Goal: Contribute content: Contribute content

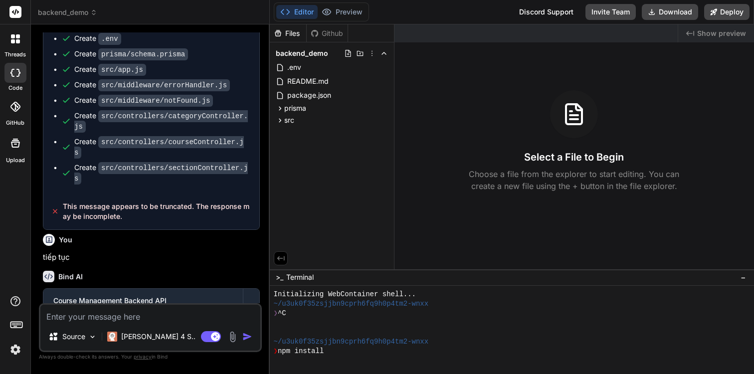
scroll to position [198, 0]
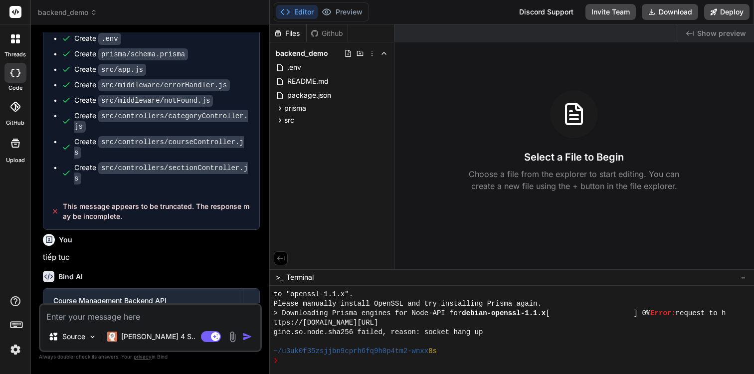
click at [5, 90] on div "code" at bounding box center [15, 75] width 30 height 33
click at [5, 77] on div at bounding box center [15, 73] width 22 height 20
type textarea "x"
click at [75, 9] on span "backend_demo" at bounding box center [67, 12] width 59 height 10
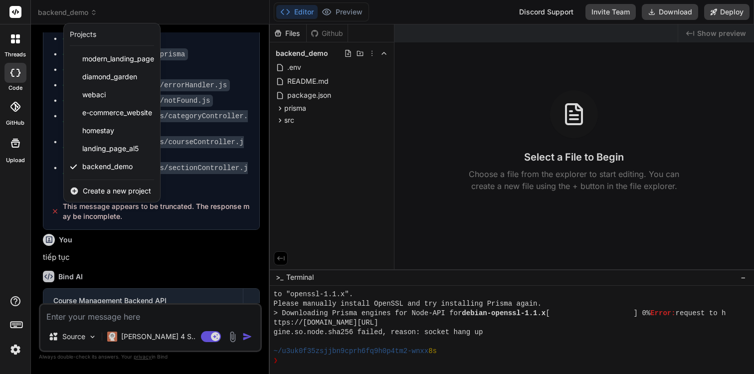
click at [98, 184] on div "Create a new project" at bounding box center [112, 191] width 96 height 22
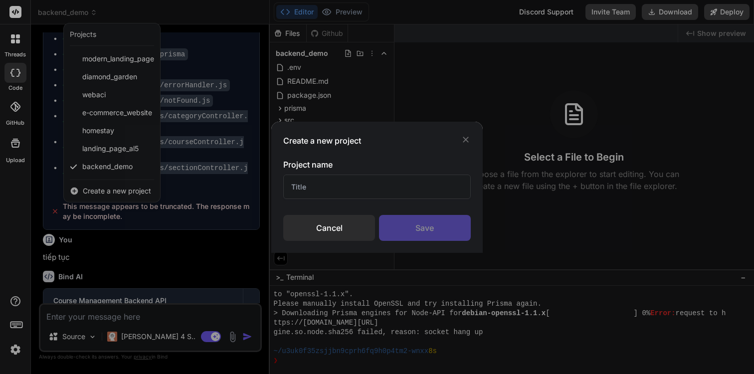
click at [357, 193] on input "text" at bounding box center [376, 186] width 187 height 24
type input "C"
type input "LSM_Flutter"
click at [418, 232] on div "Save" at bounding box center [425, 228] width 92 height 26
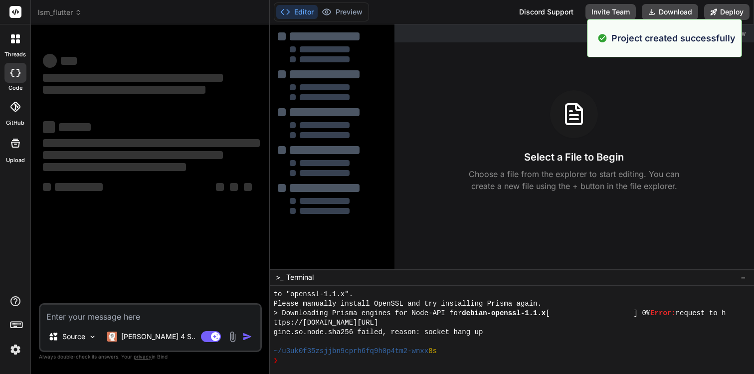
scroll to position [236, 0]
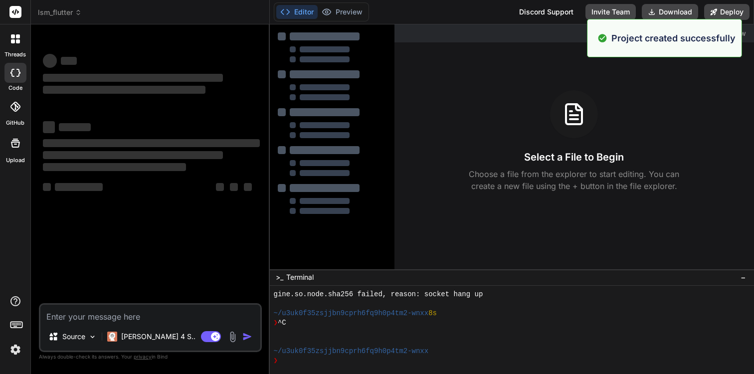
click at [196, 319] on textarea at bounding box center [150, 314] width 220 height 18
type textarea "x"
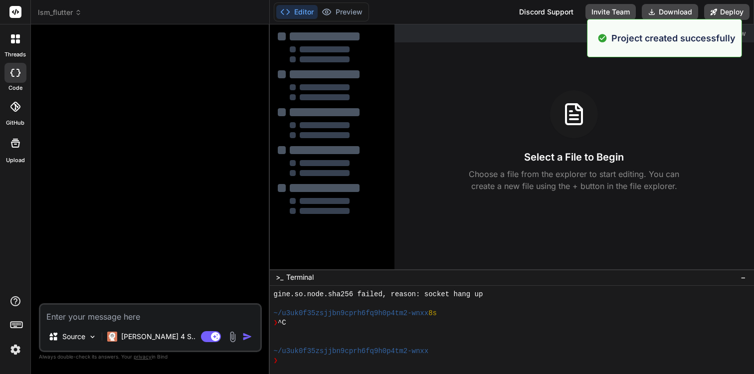
type textarea "V"
type textarea "x"
type textarea "Vi"
type textarea "x"
type textarea "Vie"
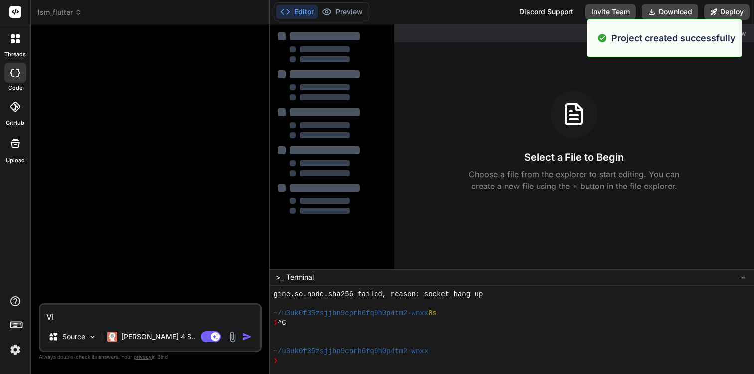
type textarea "x"
type textarea "Viê"
type textarea "x"
type textarea "Viêt"
type textarea "x"
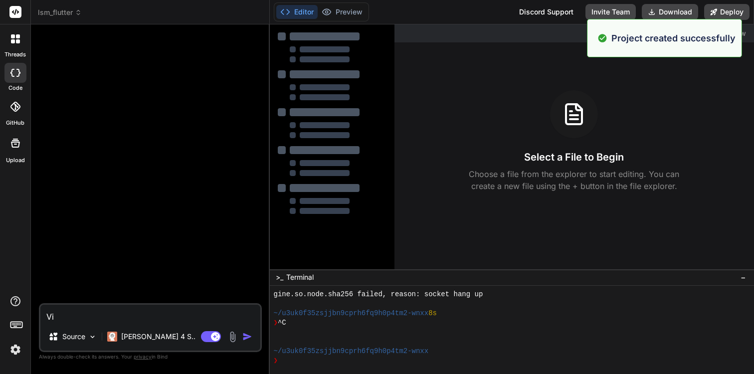
type textarea "Viết"
type textarea "x"
type textarea "Viết"
type textarea "x"
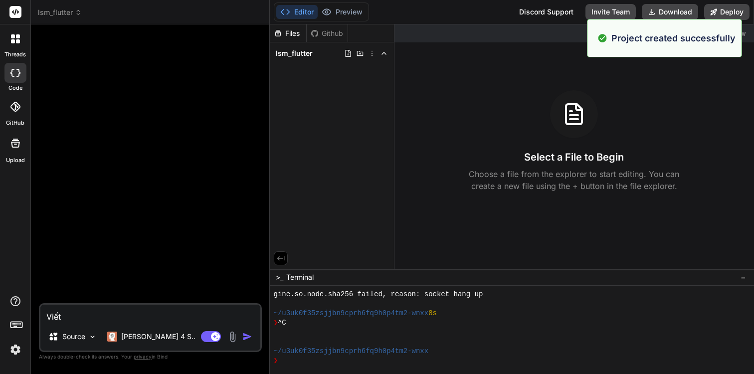
type textarea "Viết d"
type textarea "x"
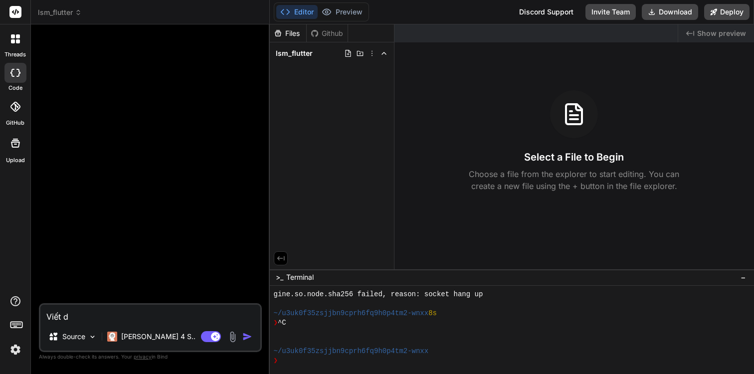
type textarea "Viết du"
type textarea "x"
type textarea "Viết dư"
type textarea "x"
type textarea "Viết dự"
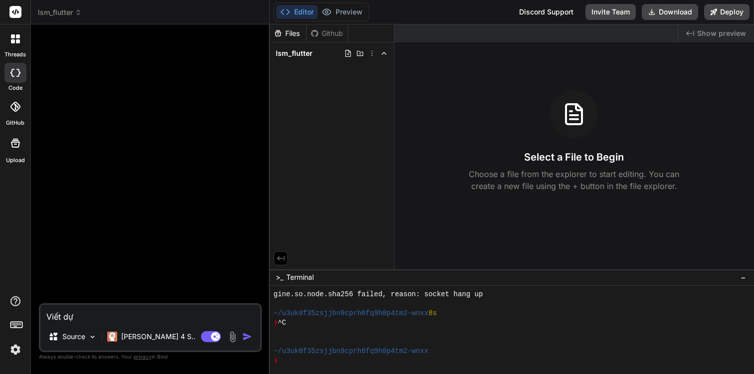
type textarea "x"
type textarea "Viết dự"
type textarea "x"
type textarea "Viết dự a"
type textarea "x"
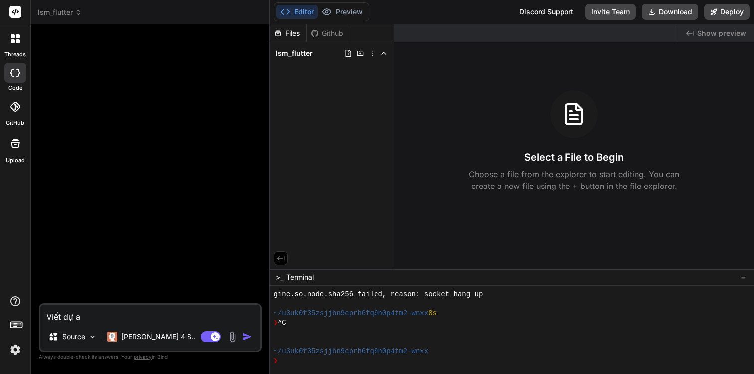
type textarea "Viết dự an"
type textarea "x"
type textarea "Viết dự án"
type textarea "x"
type textarea "Viết dự án"
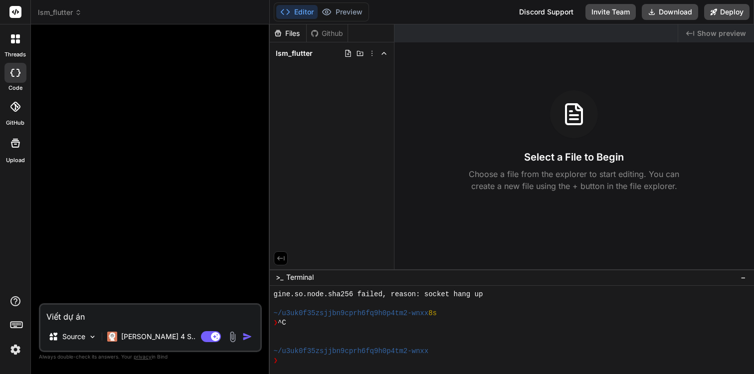
type textarea "x"
type textarea "Viết dự án F"
type textarea "x"
type textarea "Viết dự án Fl"
type textarea "x"
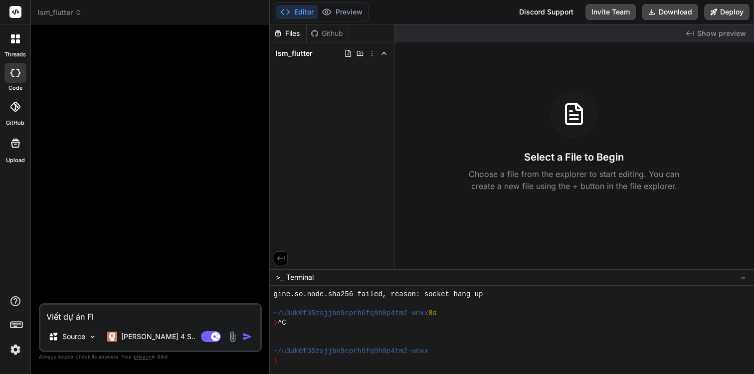
type textarea "Viết dự án Flu"
type textarea "x"
type textarea "Viết dự án Flut"
type textarea "x"
type textarea "Viết dự án Flutt"
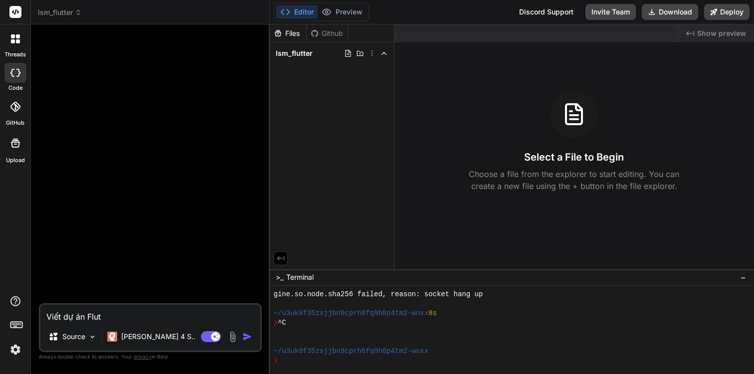
type textarea "x"
type textarea "Viết dự án Flutte"
type textarea "x"
type textarea "Viết dự án Flutter"
type textarea "x"
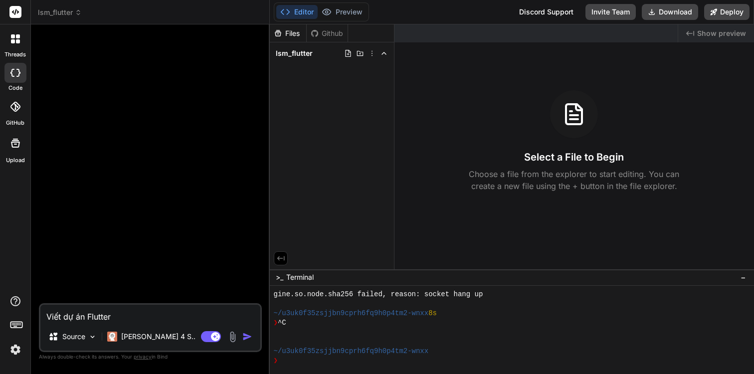
type textarea "Viết dự án Flutter,"
type textarea "x"
type textarea "Viết dự án Flutter,"
type textarea "x"
type textarea "Viết dự án Flutter, g"
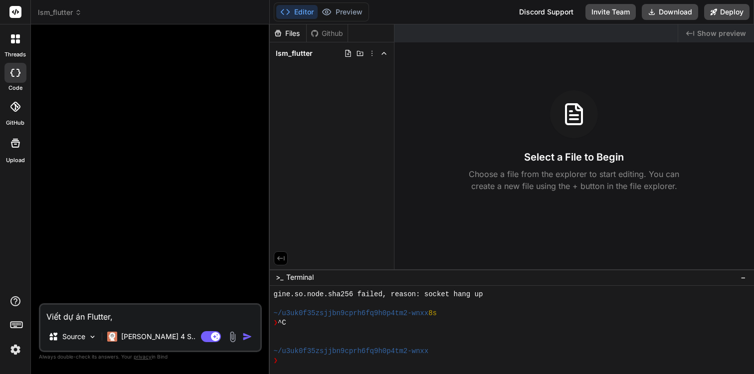
type textarea "x"
type textarea "Viết dự án Flutter, go"
type textarea "x"
type textarea "Viết dự án Flutter, gô"
type textarea "x"
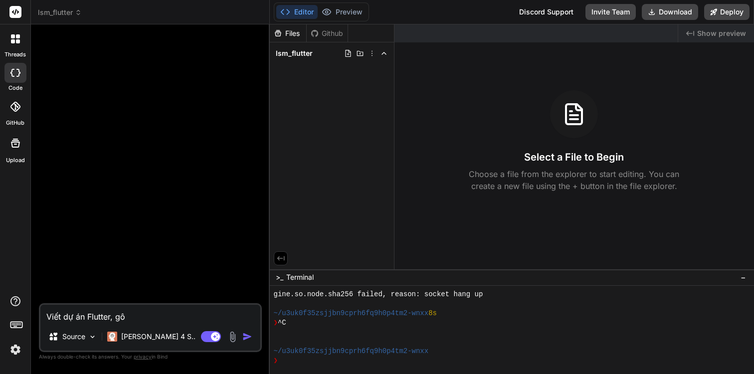
type textarea "Viết dự án Flutter, gôm"
type textarea "x"
type textarea "Viết dự án Flutter, gồm"
type textarea "x"
type textarea "Viết dự án Flutter, gồm"
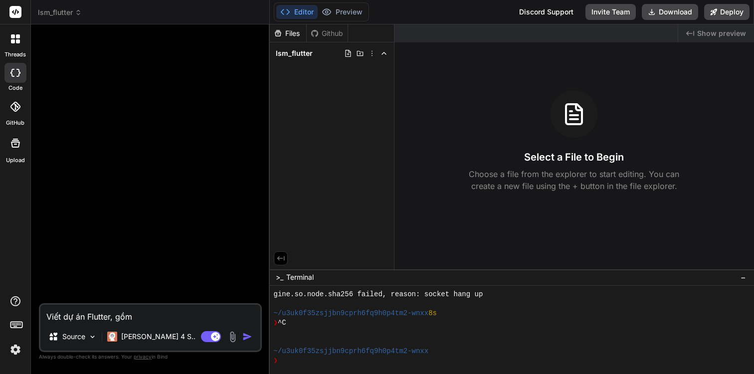
type textarea "x"
type textarea "Viết dự án Flutter, gồm c"
type textarea "x"
type textarea "Viết dự án Flutter, gồm co"
type textarea "x"
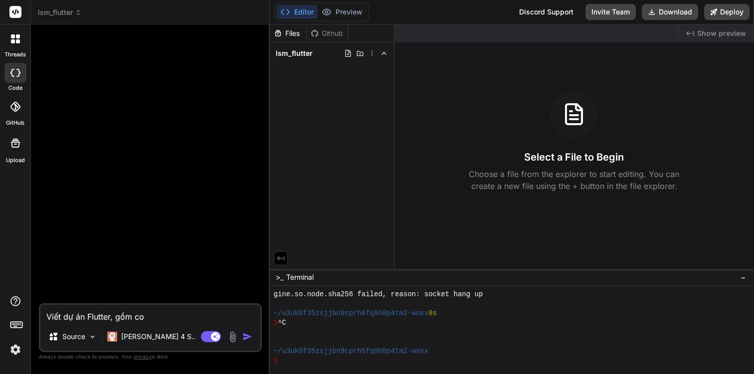
type textarea "Viết dự án Flutter, gồm cou"
type textarea "x"
type textarea "Viết dự án Flutter, gồm cour"
type textarea "x"
type textarea "Viết dự án Flutter, gồm cou"
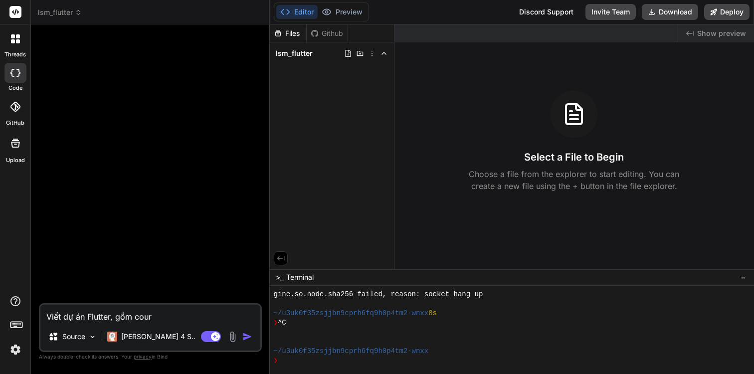
type textarea "x"
type textarea "Viết dự án Flutter, gồm co"
type textarea "x"
type textarea "Viết dự án Flutter, gồm c"
type textarea "x"
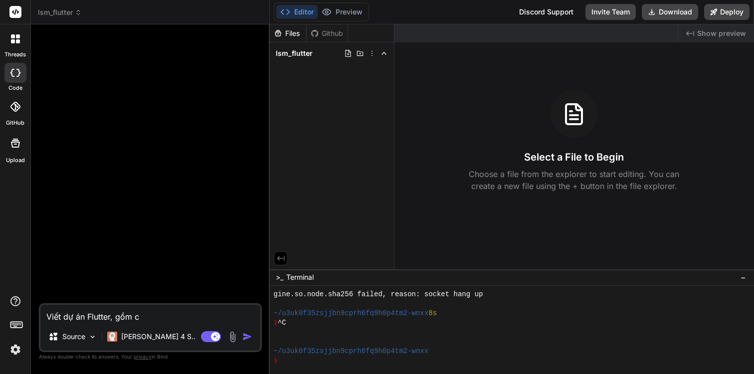
type textarea "Viết dự án Flutter, gồm"
type textarea "x"
type textarea "Viết dự án Flutter, gồm c"
type textarea "x"
type textarea "Viết dự án Flutter, gồm cu"
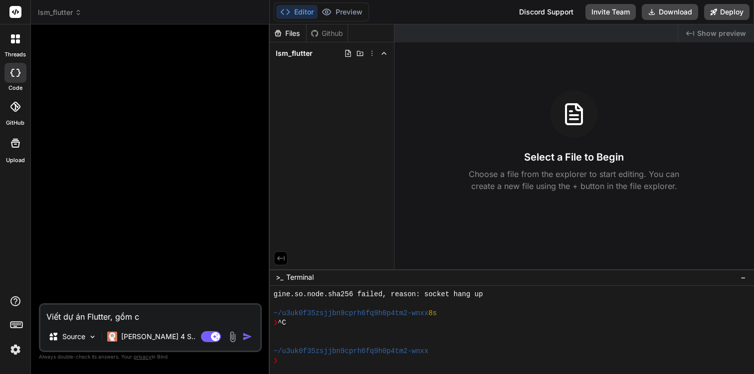
type textarea "x"
type textarea "Viết dự án Flutter, gồm c"
type textarea "x"
type textarea "Viết dự án Flutter, gồm ce"
type textarea "x"
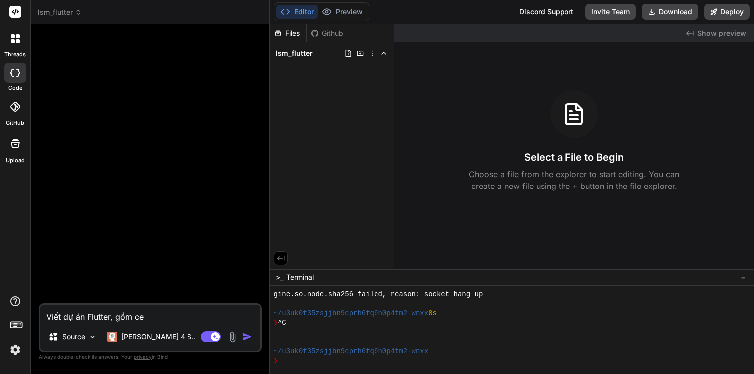
type textarea "Viết dự án Flutter, gồm c"
type textarea "x"
type textarea "Viết dự án Flutter, gồm ca"
type textarea "x"
type textarea "Viết dự án Flutter, gồm cat"
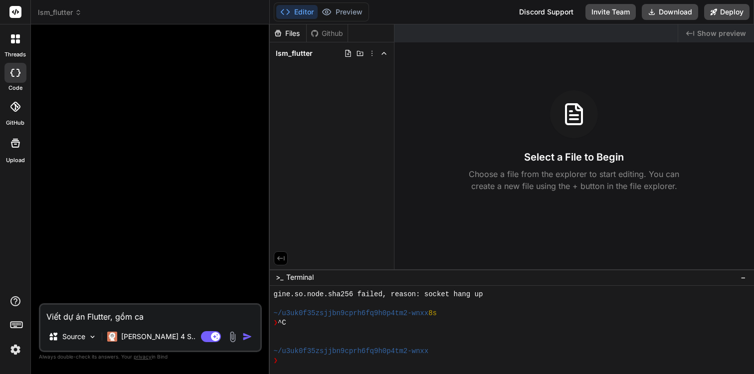
type textarea "x"
type textarea "Viết dự án Flutter, gồm cate"
type textarea "x"
type textarea "Viết dự án Flutter, gồm categ"
type textarea "x"
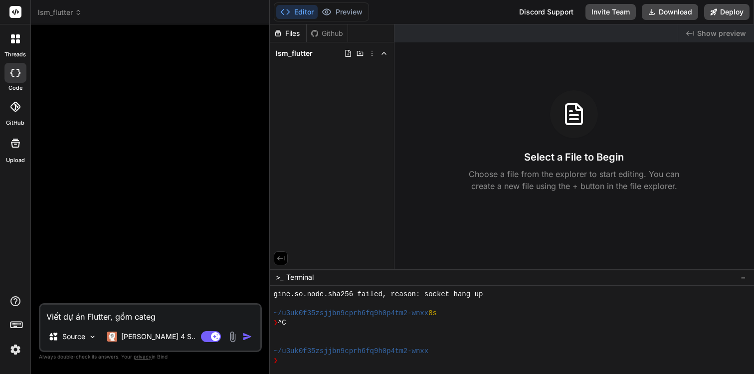
type textarea "Viết dự án Flutter, gồm catego"
type textarea "x"
type textarea "Viết dự án Flutter, gồm categor"
type textarea "x"
type textarea "Viết dự án Flutter, gồm category"
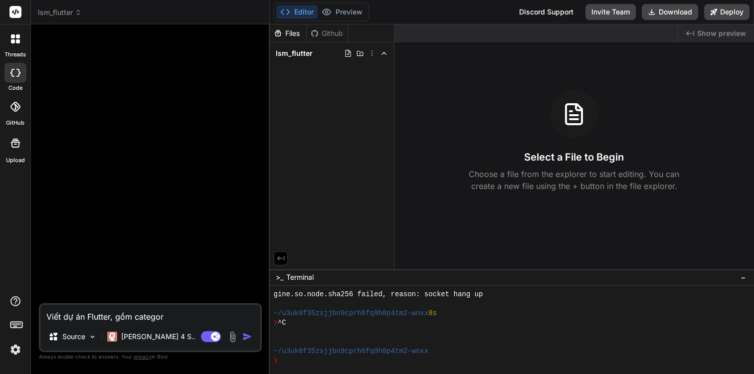
type textarea "x"
type textarea "Viết dự án Flutter, gồm category,"
type textarea "x"
type textarea "Viết dự án Flutter, gồm category,"
type textarea "x"
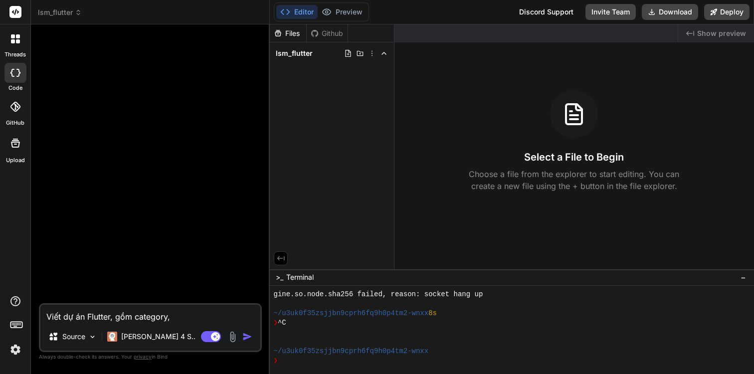
type textarea "Viết dự án Flutter, gồm category, f"
type textarea "x"
type textarea "Viết dự án Flutter, gồm category,"
type textarea "x"
type textarea "Viết dự án Flutter, gồm category, f"
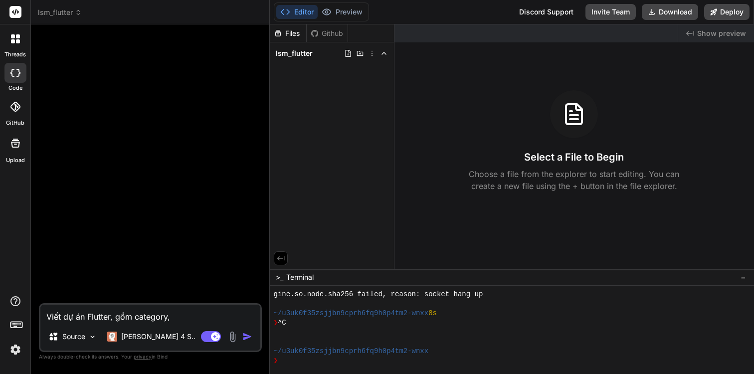
type textarea "x"
type textarea "Viết dự án Flutter, gồm category, fu"
type textarea "x"
type textarea "Viết dự án Flutter, gồm category, f"
type textarea "x"
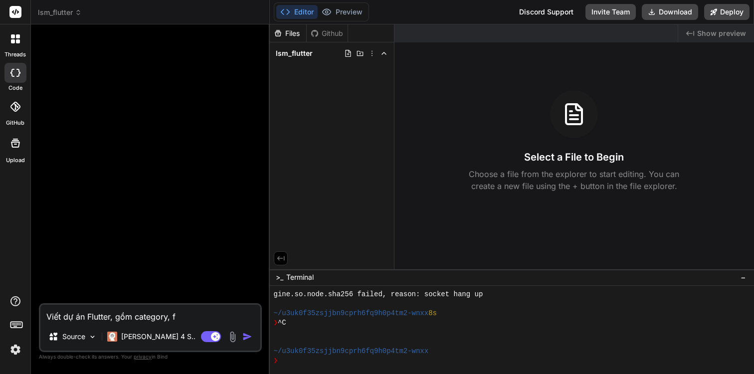
type textarea "Viết dự án Flutter, gồm category,"
type textarea "x"
type textarea "Viết dự án Flutter, gồm category, c"
type textarea "x"
type textarea "Viết dự án Flutter, gồm category, co"
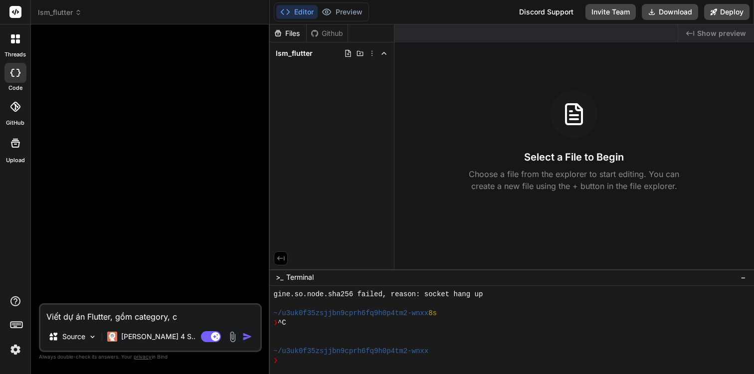
type textarea "x"
type textarea "Viết dự án Flutter, gồm category, cou"
type textarea "x"
type textarea "Viết dự án Flutter, gồm category, cour"
type textarea "x"
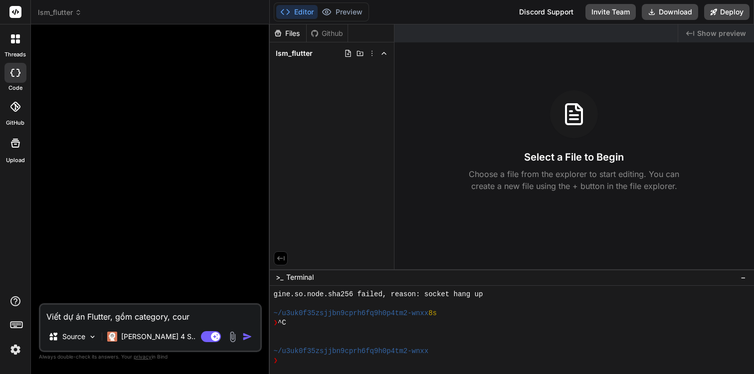
type textarea "Viết dự án Flutter, gồm category, cours"
type textarea "x"
type textarea "Viết dự án Flutter, gồm category, course"
type textarea "x"
type textarea "Viết dự án Flutter, gồm category, course,"
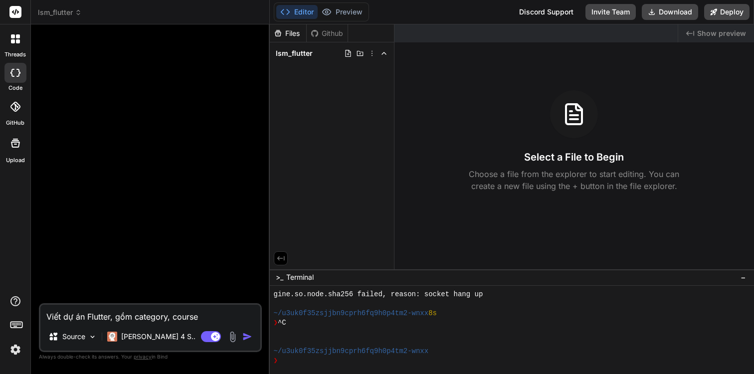
type textarea "x"
type textarea "Viết dự án Flutter, gồm category, course,"
type textarea "x"
type textarea "Viết dự án Flutter, gồm category, course, l"
type textarea "x"
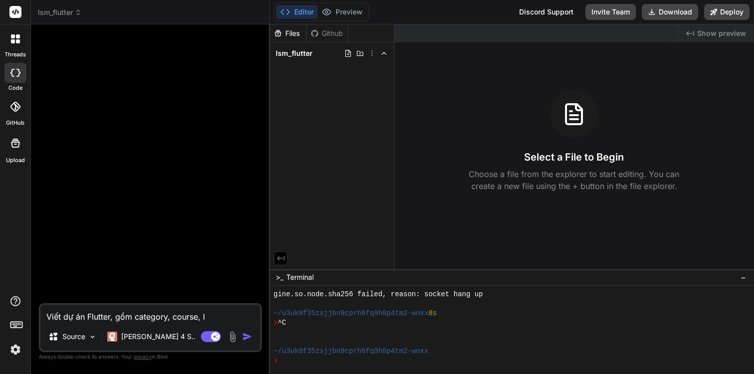
type textarea "Viết dự án Flutter, gồm category, course, le"
type textarea "x"
type textarea "Viết dự án Flutter, gồm category, course, lé"
type textarea "x"
type textarea "Viết dự án Flutter, gồm category, course, les"
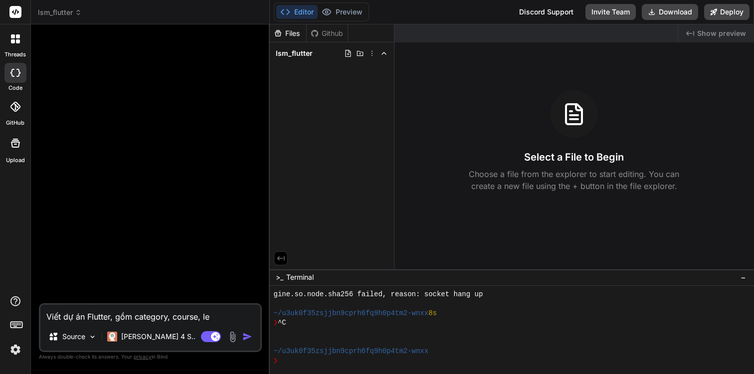
type textarea "x"
type textarea "Viết dự án Flutter, gồm category, course, less"
type textarea "x"
type textarea "Viết dự án Flutter, gồm category, course, lesso"
type textarea "x"
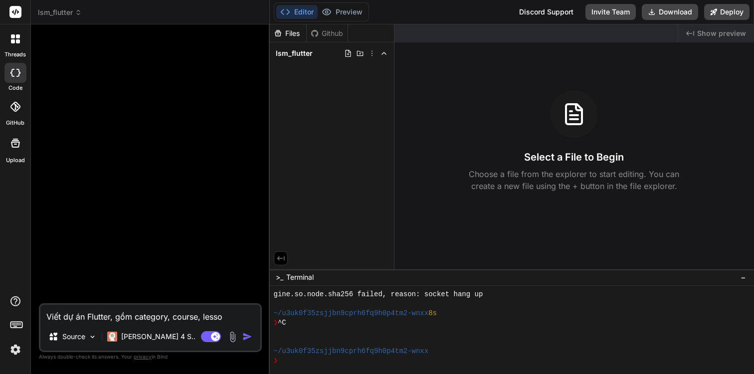
type textarea "Viết dự án Flutter, gồm category, course, lesson"
type textarea "x"
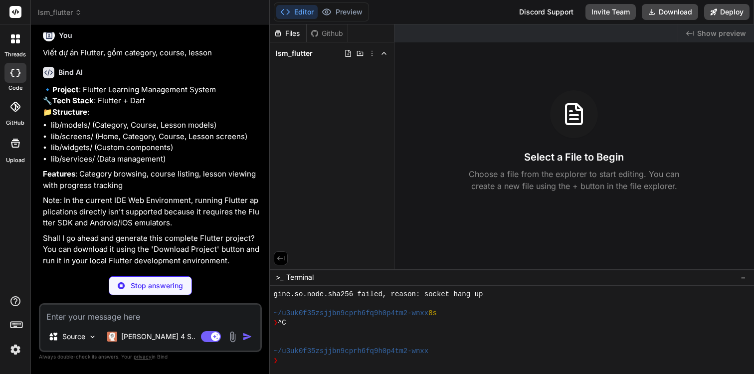
scroll to position [0, 0]
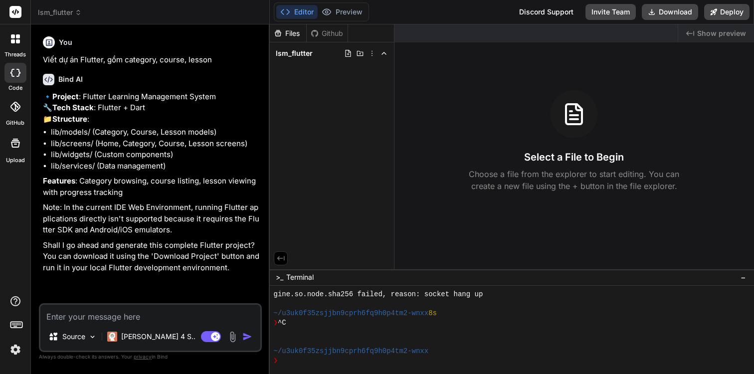
type textarea "x"
type textarea "y"
type textarea "x"
type textarea "ye"
type textarea "x"
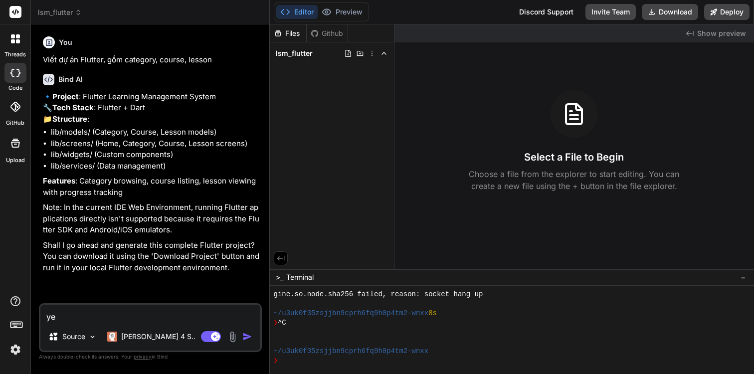
type textarea "y"
type textarea "ýe"
type textarea "x"
type textarea "ý"
type textarea "yes"
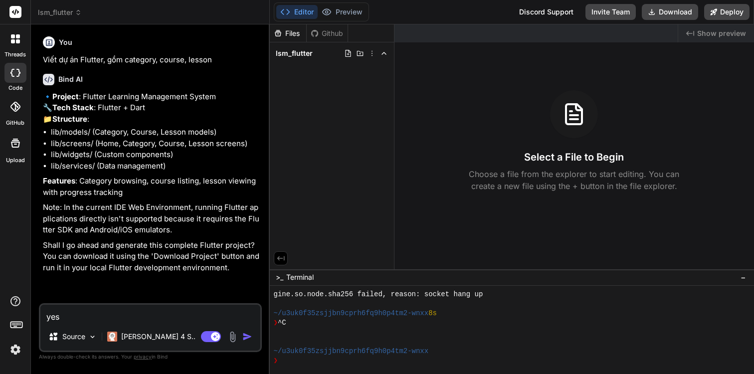
type textarea "x"
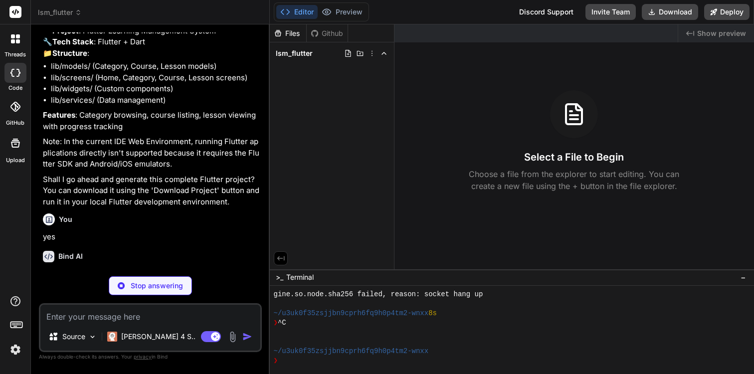
scroll to position [98, 0]
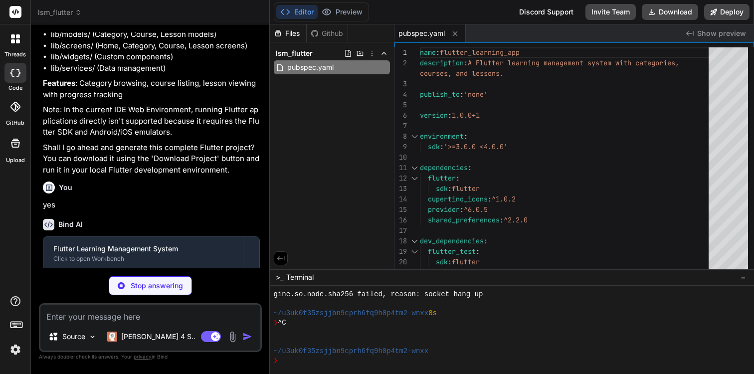
type textarea "x"
type textarea "} }"
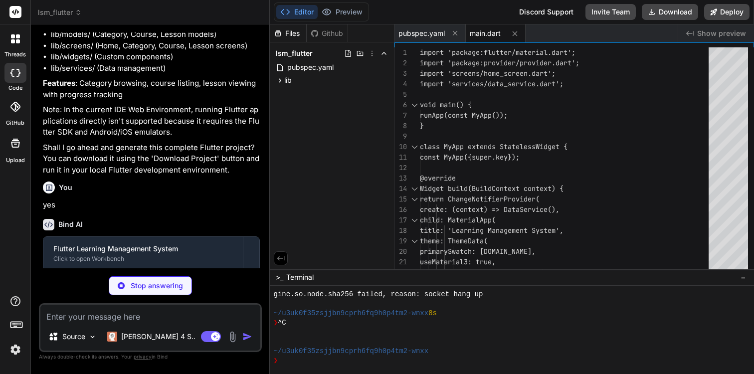
type textarea "x"
type textarea "'iconPath': iconPath, 'courseCount': courseCount, }; } }"
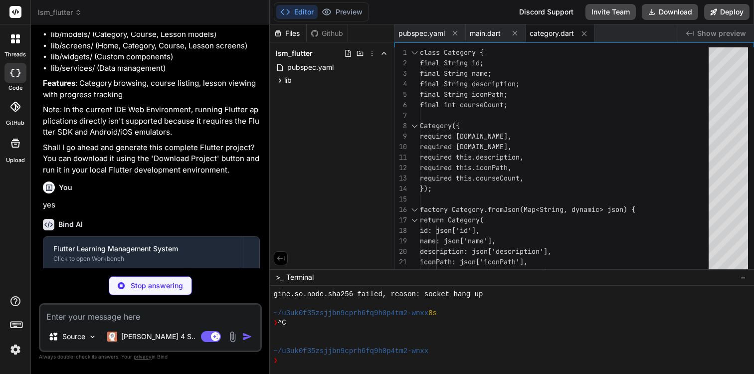
type textarea "x"
type textarea "}; } }"
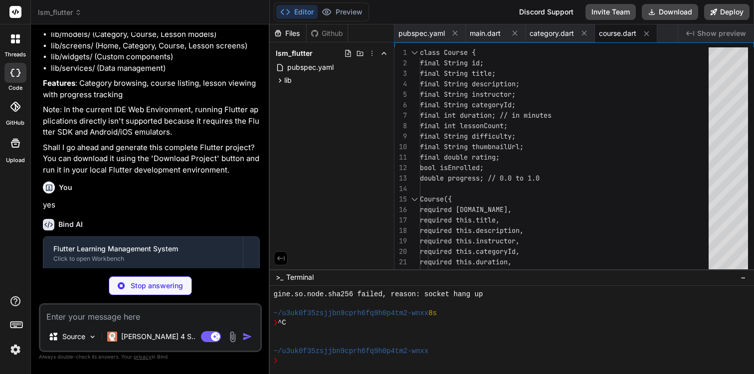
type textarea "x"
type textarea "'isCompleted': isCompleted, 'isLocked': isLocked, }; } }"
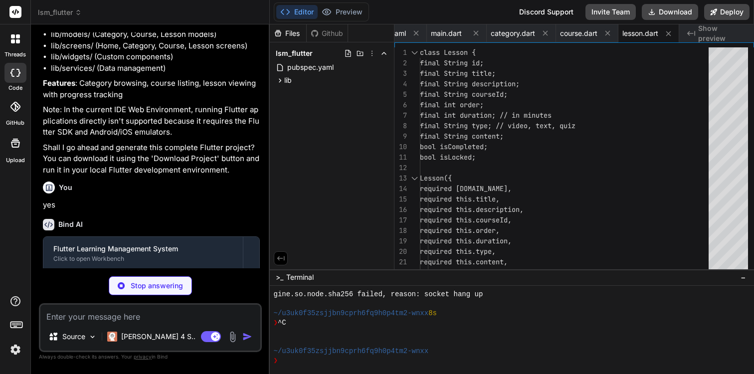
click at [337, 219] on div "Files Github lsm_flutter pubspec.yaml lib main.dart models category.dart course…" at bounding box center [332, 146] width 125 height 245
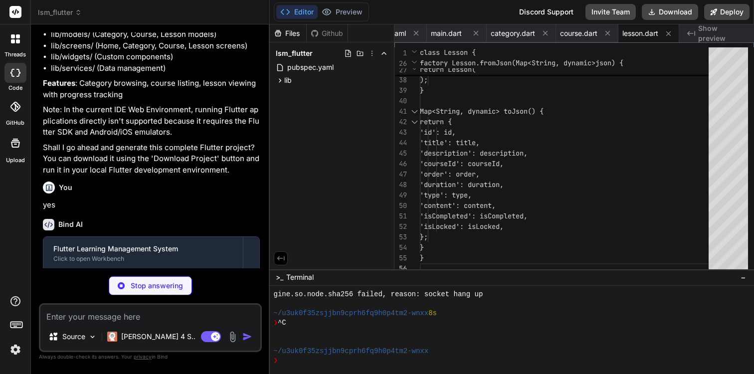
scroll to position [228, 0]
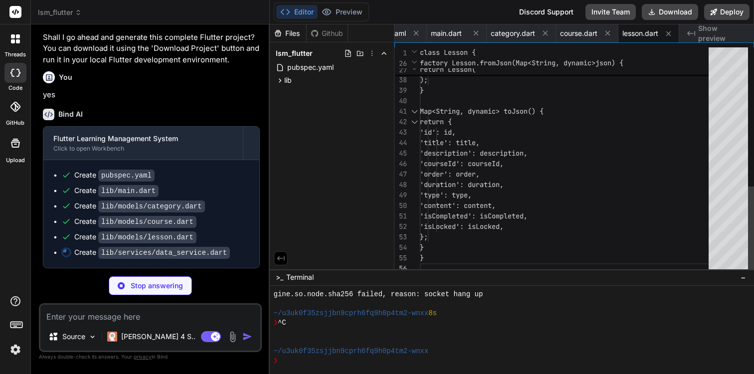
type textarea "x"
click at [437, 37] on span "main.dart" at bounding box center [446, 33] width 31 height 10
type textarea "} }"
type textarea "x"
type textarea "if (courseIndex != -1) { _courses[courseIndex].progress = progress; } } }"
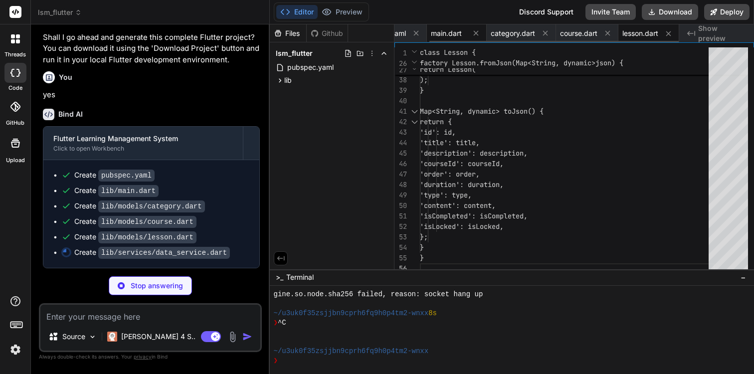
scroll to position [0, 122]
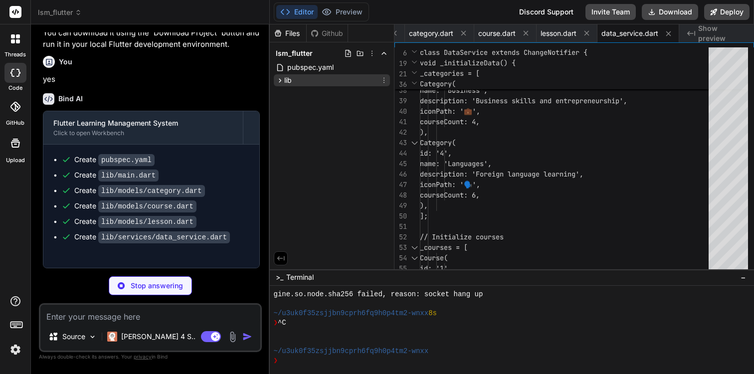
click at [295, 78] on div "lib" at bounding box center [332, 80] width 116 height 12
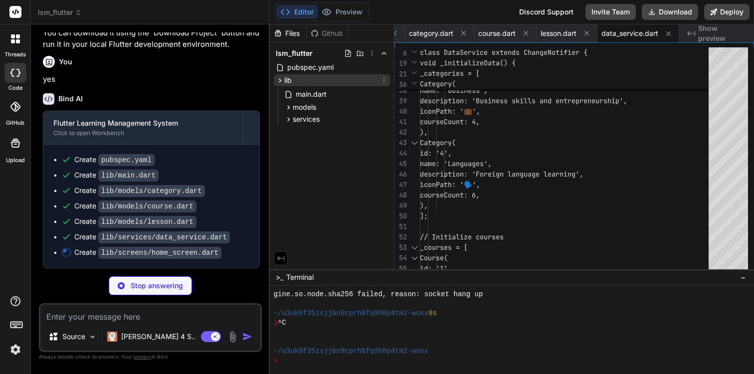
click at [295, 78] on div "lib" at bounding box center [332, 80] width 116 height 12
type textarea "x"
click at [298, 90] on span "main.dart" at bounding box center [311, 94] width 33 height 12
type textarea "} }"
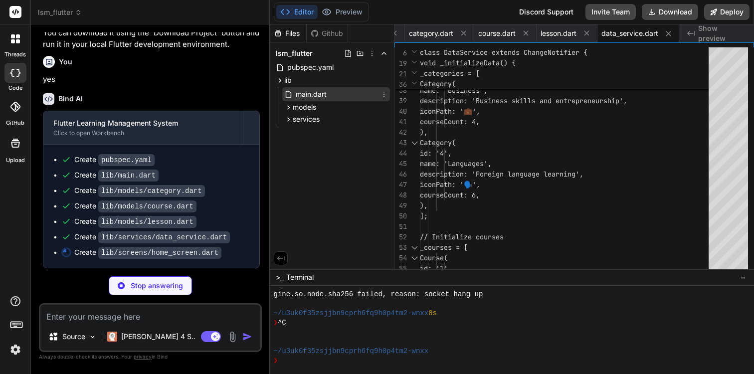
scroll to position [0, 71]
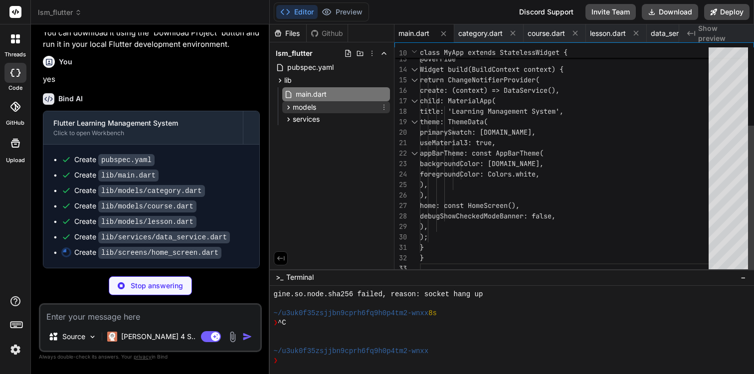
click at [300, 110] on span "models" at bounding box center [304, 107] width 23 height 10
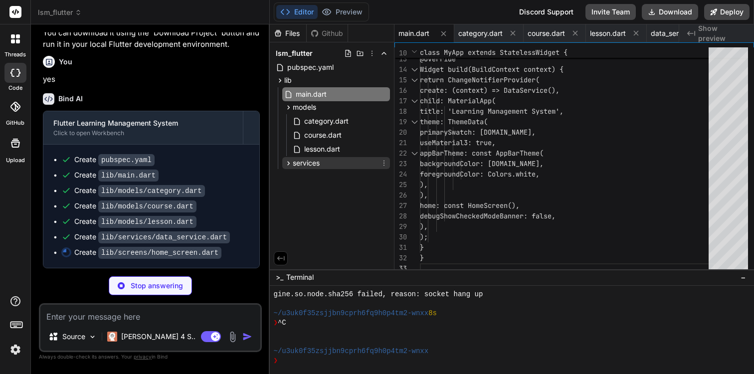
click at [305, 168] on div "services" at bounding box center [336, 163] width 108 height 12
type textarea "x"
click at [337, 176] on span "data_service.dart" at bounding box center [332, 177] width 59 height 12
type textarea "if (courseIndex != -1) { _courses[courseIndex].progress = progress; } } }"
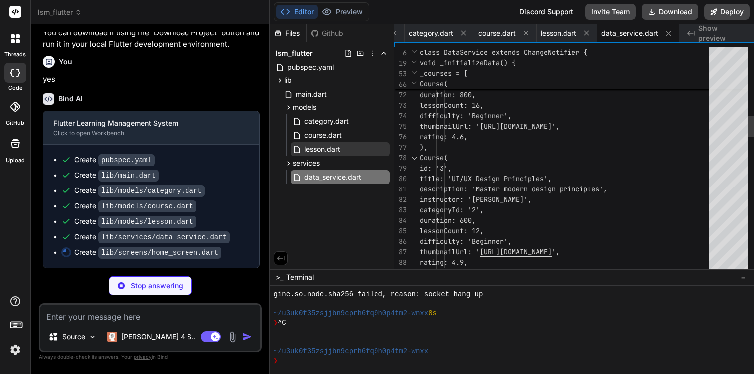
type textarea "x"
click at [320, 152] on span "lesson.dart" at bounding box center [322, 149] width 38 height 12
type textarea "'isCompleted': isCompleted, 'isLocked': isLocked, }; } }"
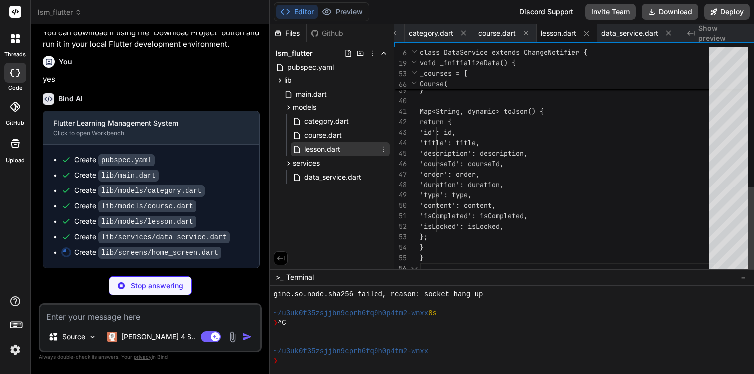
scroll to position [52, 0]
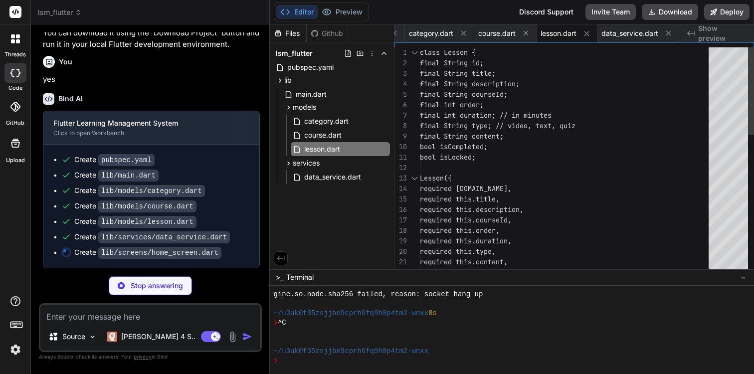
type textarea "x"
type textarea "); }, ), ); } }"
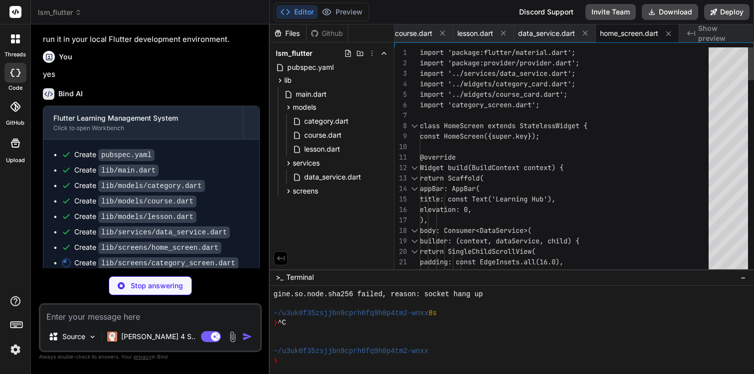
type textarea "x"
type textarea "}"
type textarea "x"
type textarea "); } }"
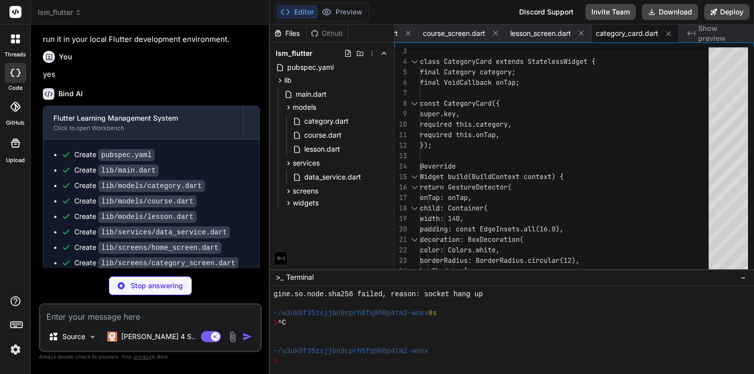
scroll to position [320, 0]
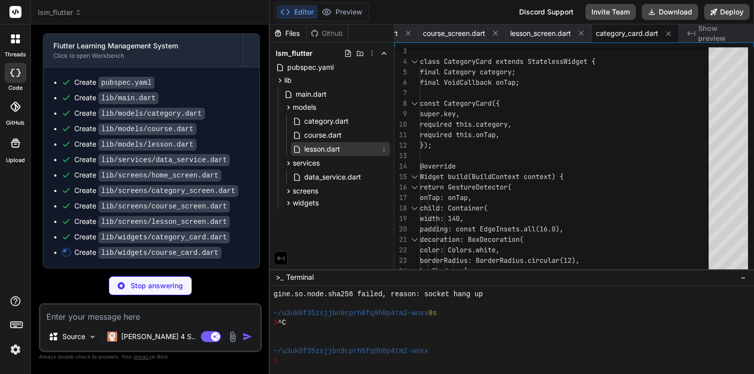
type textarea "x"
click at [339, 147] on span "lesson.dart" at bounding box center [322, 149] width 38 height 12
type textarea "'isCompleted': isCompleted, 'isLocked': isLocked, }; } }"
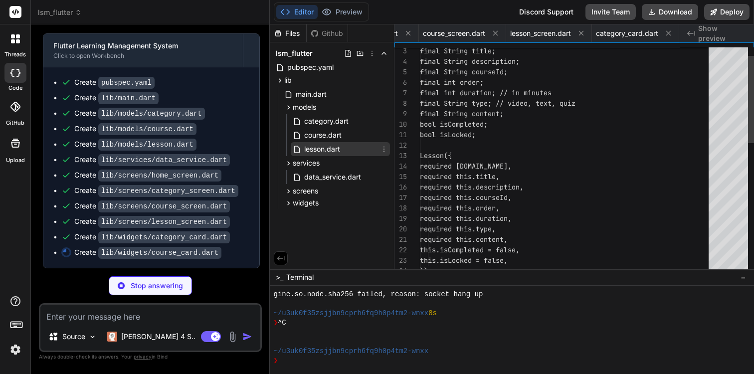
scroll to position [52, 0]
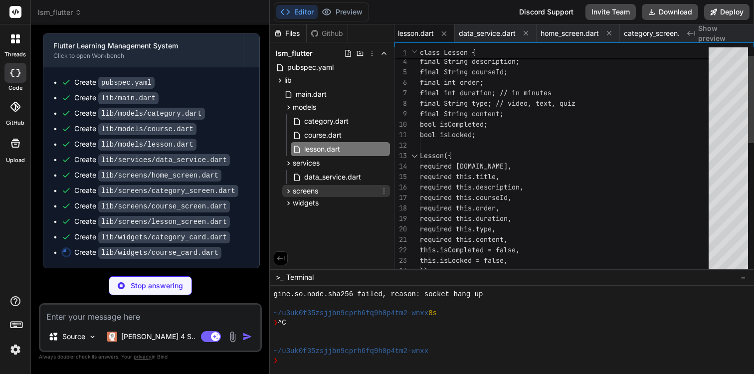
click at [323, 189] on div "screens" at bounding box center [336, 191] width 108 height 12
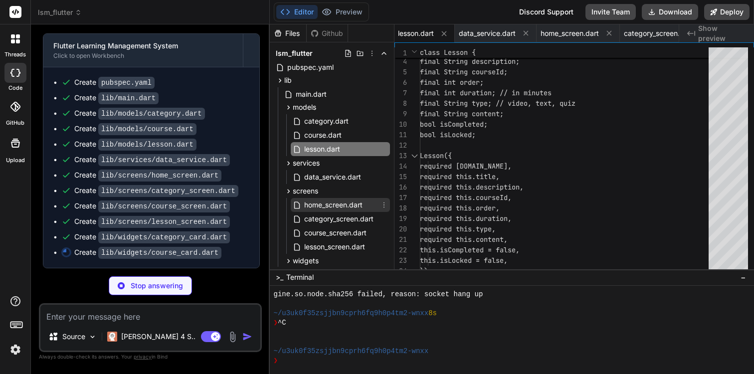
type textarea "x"
click at [324, 200] on span "home_screen.dart" at bounding box center [333, 205] width 60 height 12
type textarea "); }, ), ); } }"
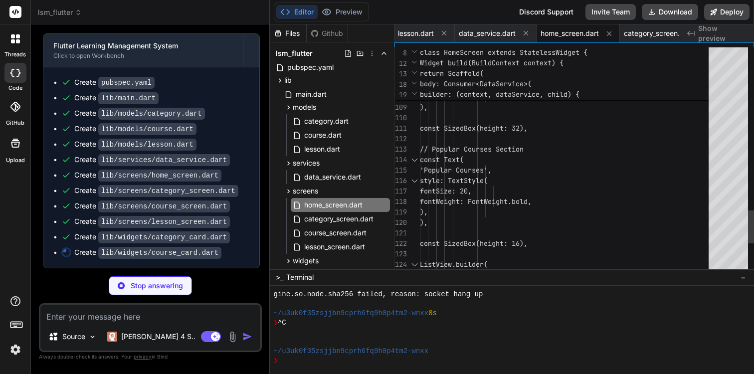
scroll to position [63, 0]
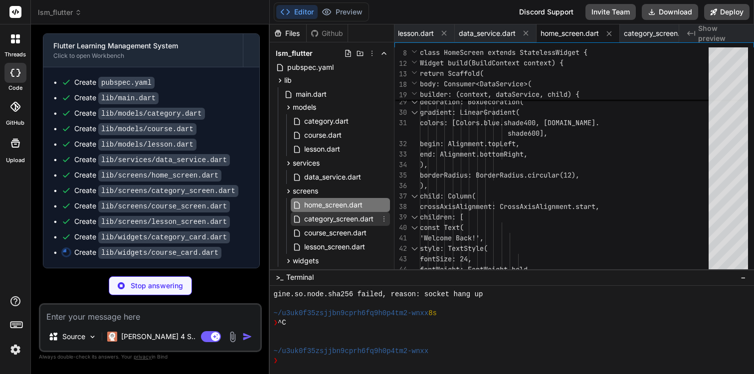
type textarea "x"
click at [312, 220] on span "category_screen.dart" at bounding box center [338, 219] width 71 height 12
type textarea "}"
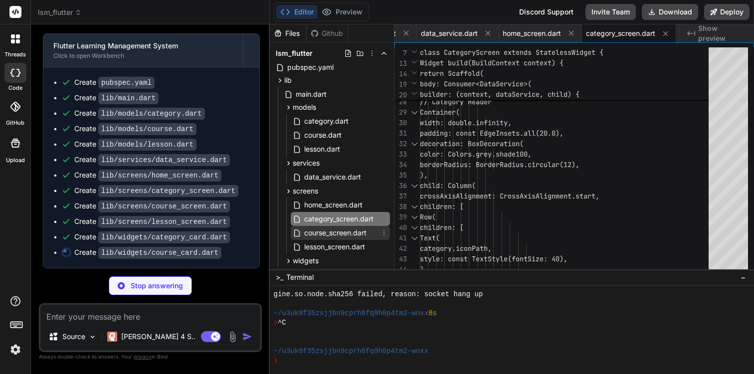
click at [313, 230] on span "course_screen.dart" at bounding box center [335, 233] width 64 height 12
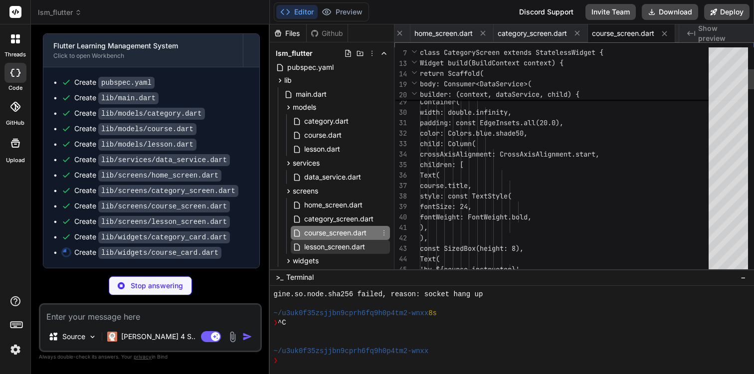
type textarea "x"
type textarea "return [DOMAIN_NAME]; case 'advanced': return [DOMAIN_NAME]; default: return Co…"
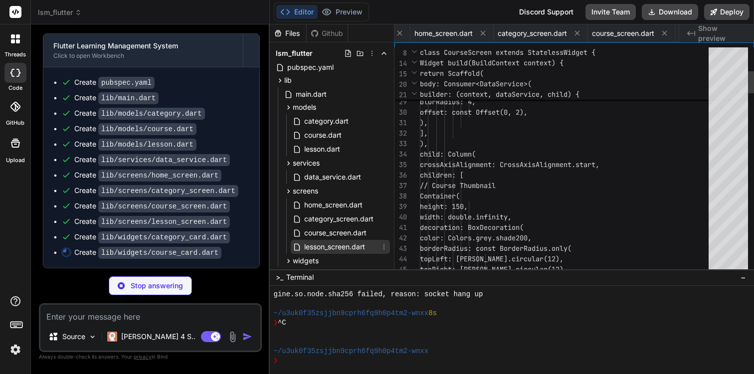
scroll to position [0, 645]
type textarea "x"
click at [318, 249] on span "lesson_screen.dart" at bounding box center [334, 247] width 63 height 12
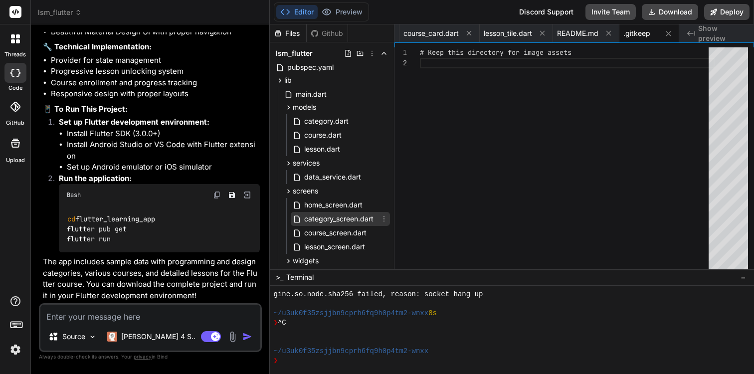
scroll to position [46, 0]
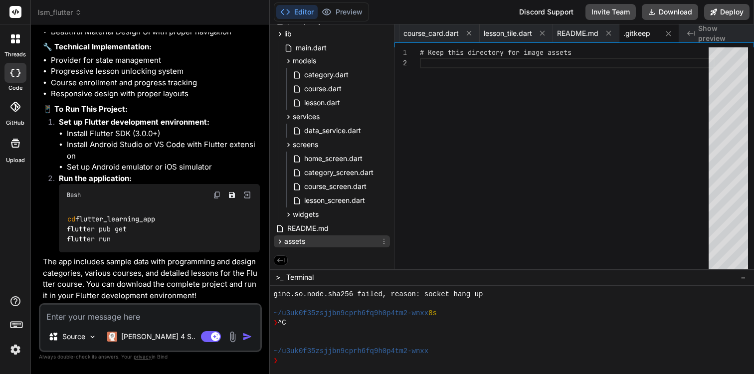
click at [290, 240] on span "assets" at bounding box center [294, 241] width 21 height 10
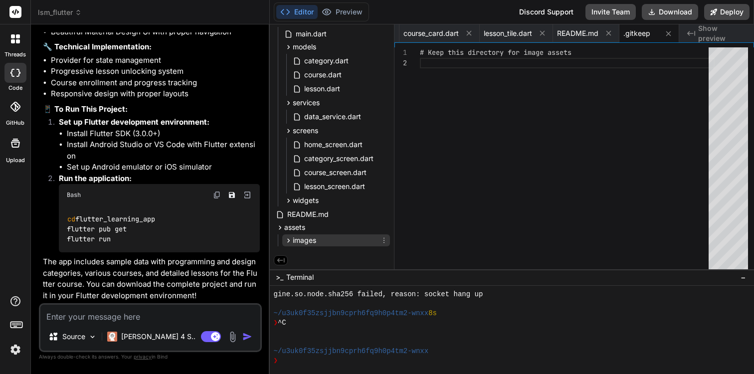
click at [296, 238] on span "images" at bounding box center [304, 240] width 23 height 10
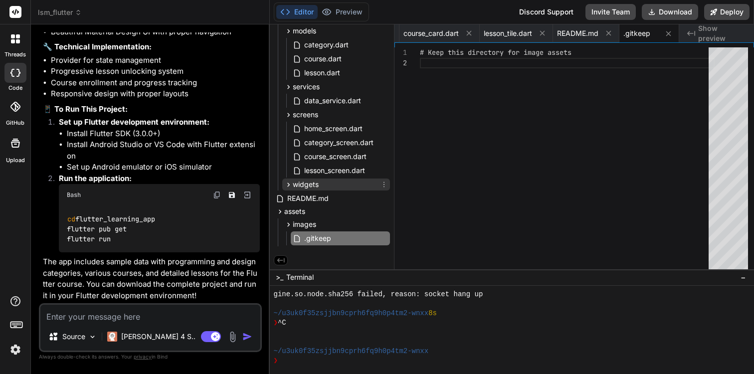
click at [310, 189] on span "widgets" at bounding box center [306, 184] width 26 height 10
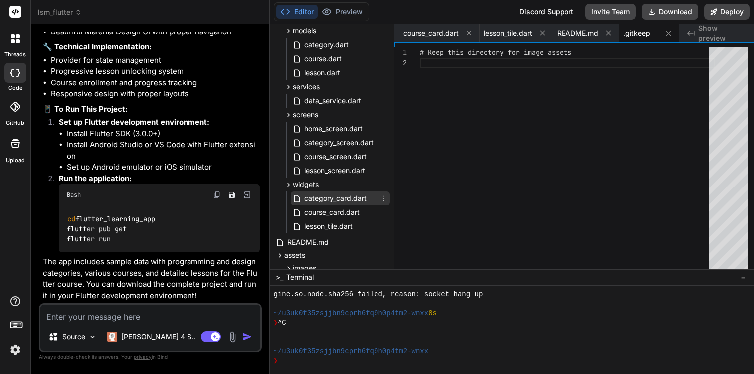
click at [312, 202] on span "category_card.dart" at bounding box center [335, 198] width 64 height 12
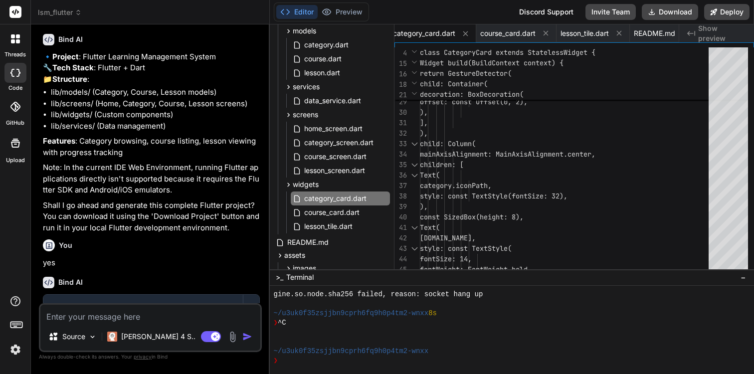
scroll to position [0, 0]
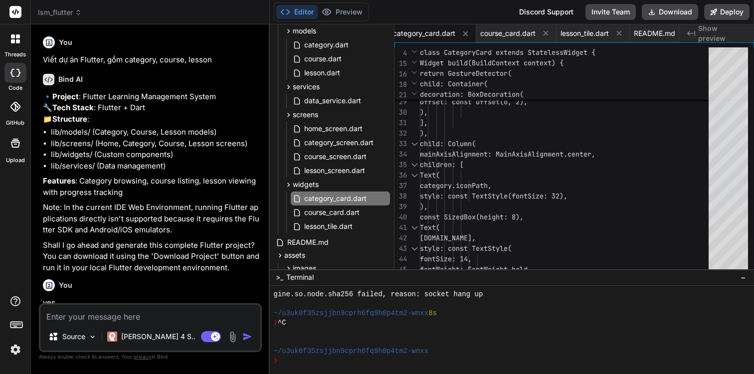
click at [186, 58] on p "Viết dự án Flutter, gồm category, course, lesson" at bounding box center [151, 59] width 217 height 11
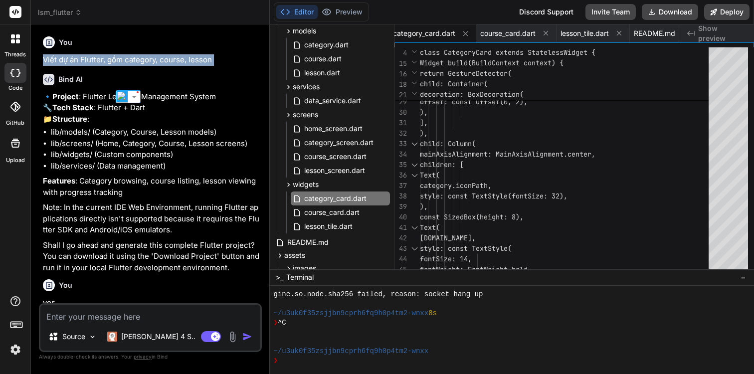
copy div "Viết dự án Flutter, gồm category, course, lesson"
click at [360, 125] on span "home_screen.dart" at bounding box center [333, 129] width 60 height 12
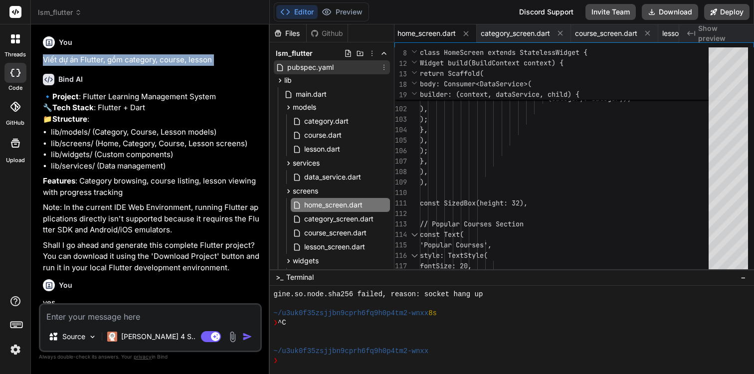
click at [308, 66] on span "pubspec.yaml" at bounding box center [310, 67] width 48 height 12
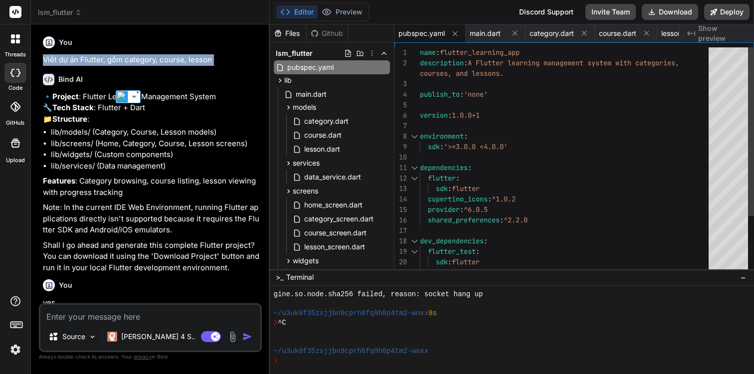
click at [493, 106] on div "environment : sdk : '>=3.0.0 <4.0.0' dependencies : flutter : sdk : flutter cup…" at bounding box center [567, 199] width 295 height 304
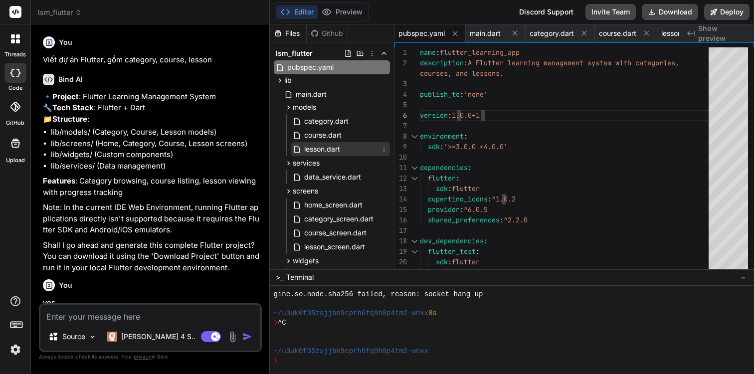
click at [358, 153] on div "lesson.dart" at bounding box center [340, 149] width 99 height 14
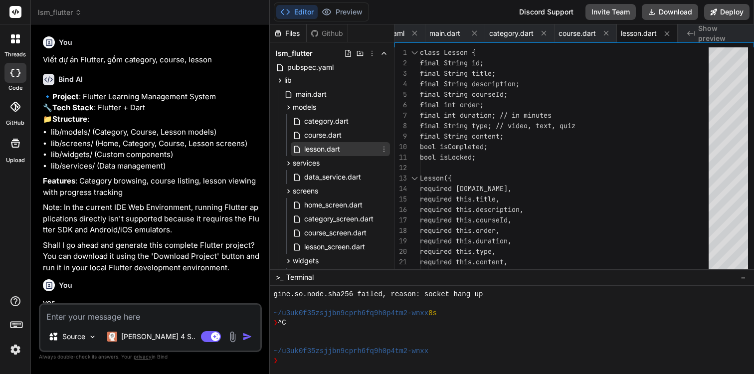
click at [354, 143] on div "lesson.dart" at bounding box center [340, 149] width 99 height 14
click at [360, 135] on div "course.dart" at bounding box center [340, 135] width 99 height 14
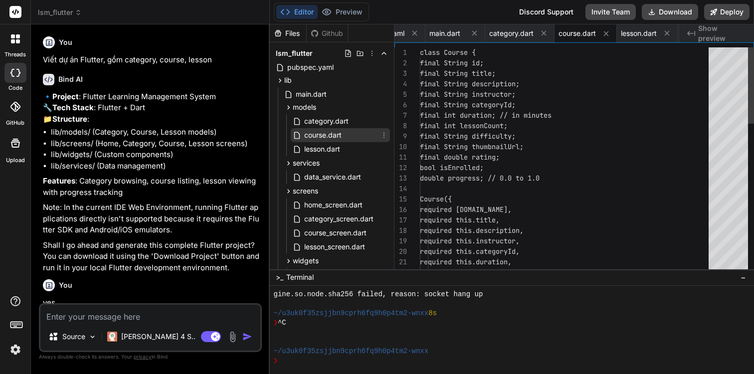
scroll to position [41, 0]
click at [358, 149] on div "lesson.dart" at bounding box center [340, 149] width 99 height 14
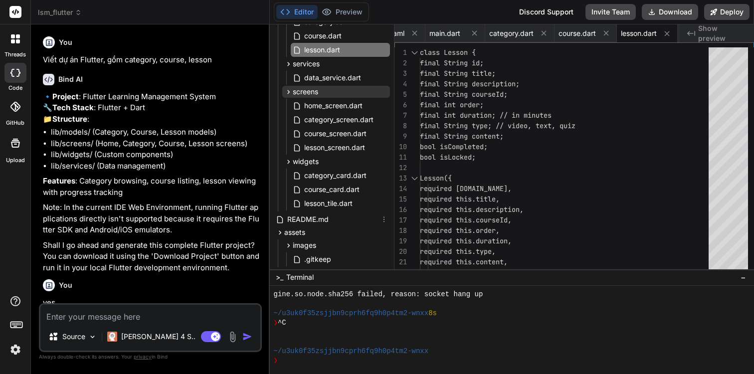
scroll to position [99, 0]
click at [332, 106] on span "home_screen.dart" at bounding box center [333, 106] width 60 height 12
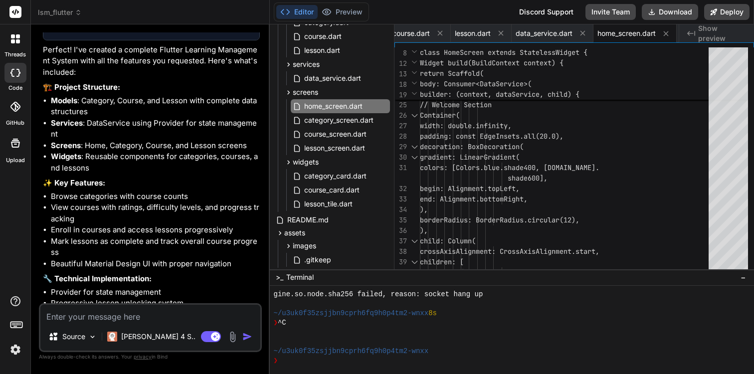
scroll to position [591, 0]
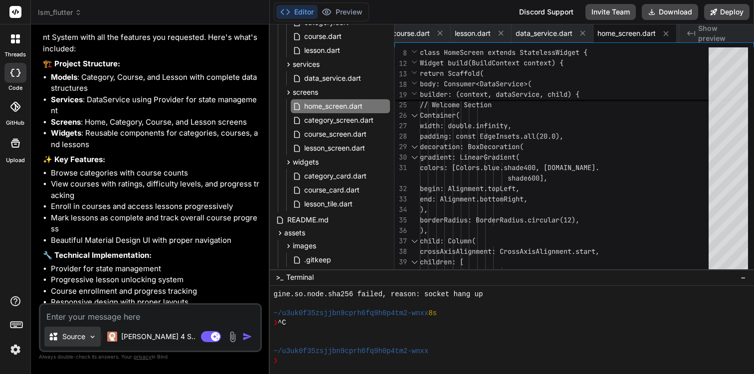
click at [74, 340] on p "Source" at bounding box center [73, 337] width 23 height 10
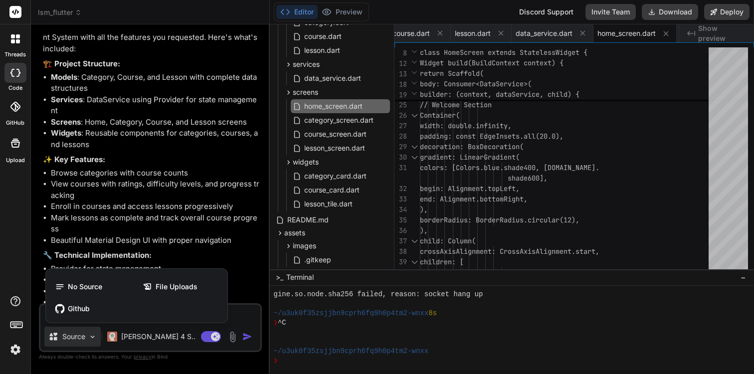
click at [116, 254] on div at bounding box center [377, 187] width 754 height 374
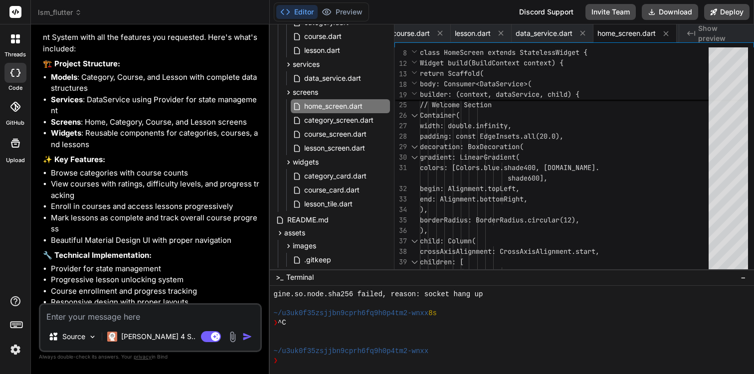
click at [13, 43] on div at bounding box center [15, 38] width 21 height 21
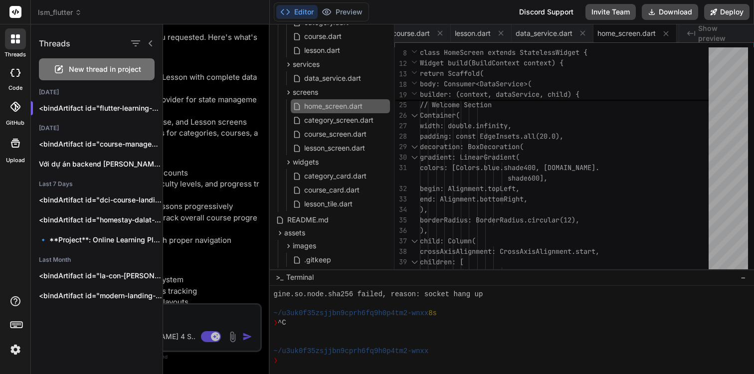
click at [60, 5] on header "lsm_flutter Created with Pixso." at bounding box center [150, 12] width 239 height 24
click at [60, 13] on span "lsm_flutter" at bounding box center [60, 12] width 44 height 10
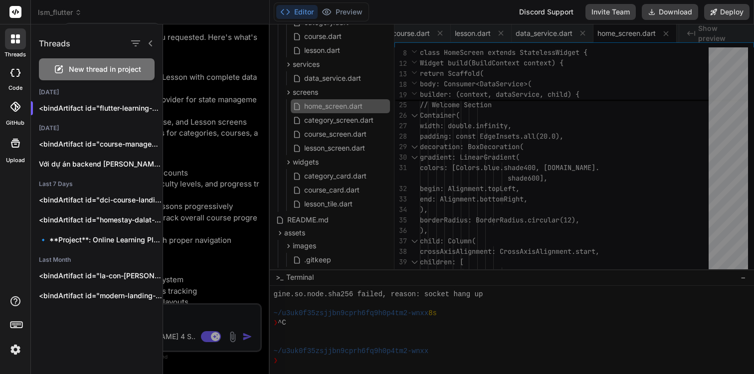
click at [156, 0] on div at bounding box center [377, 187] width 754 height 374
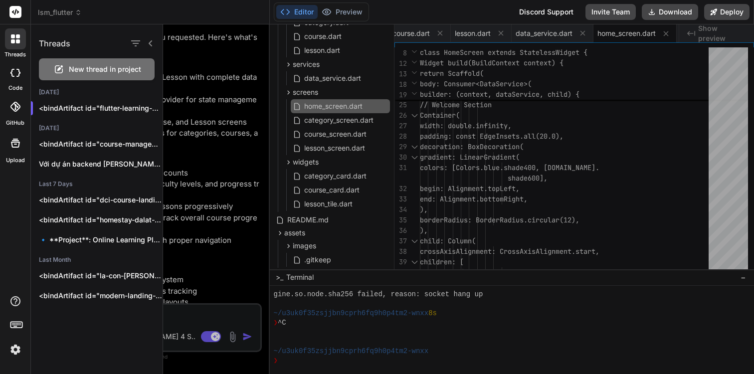
click at [165, 15] on div "lsm_flutter" at bounding box center [150, 12] width 224 height 10
click at [16, 71] on icon at bounding box center [15, 73] width 10 height 8
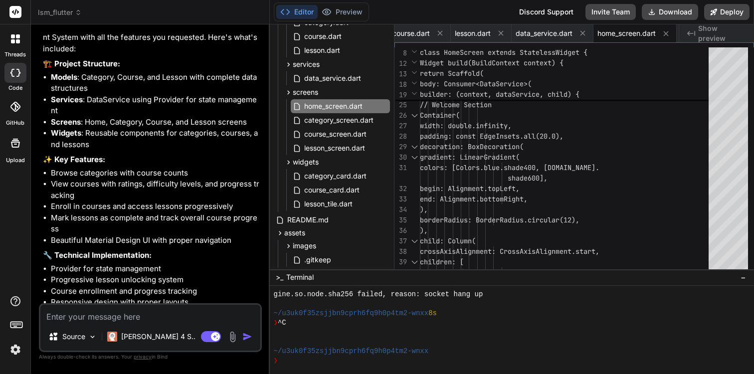
click at [60, 11] on span "lsm_flutter" at bounding box center [60, 12] width 44 height 10
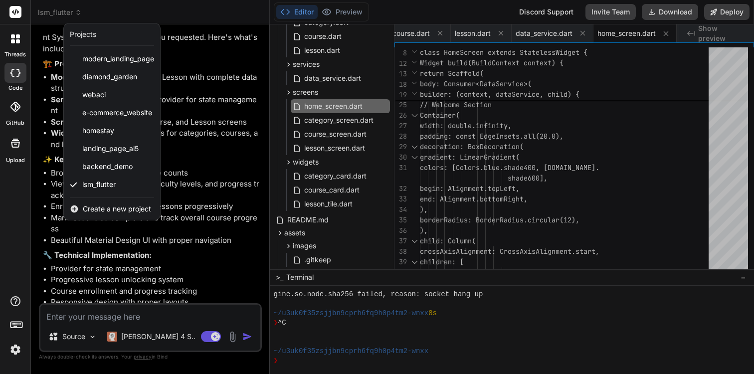
click at [104, 211] on span "Create a new project" at bounding box center [117, 209] width 68 height 10
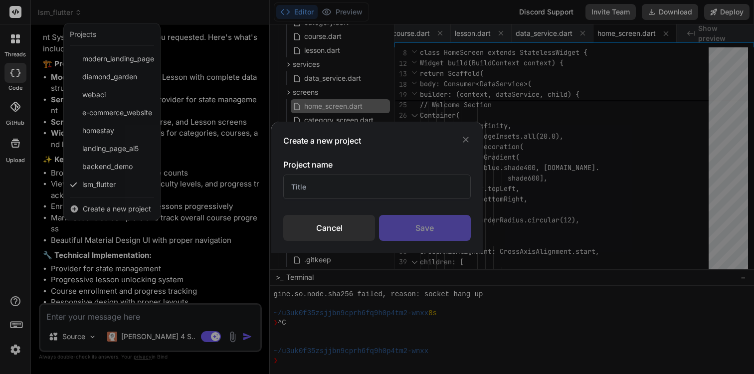
click at [346, 182] on input "text" at bounding box center [376, 186] width 187 height 24
click at [98, 209] on div "Create a new project Project name Cancel Save" at bounding box center [377, 187] width 754 height 374
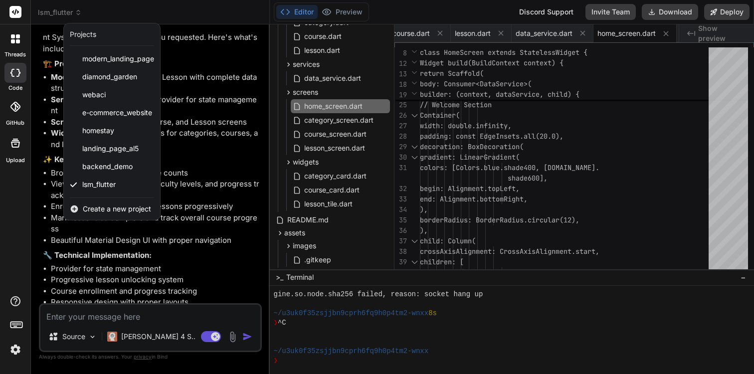
click at [117, 211] on span "Create a new project" at bounding box center [117, 209] width 68 height 10
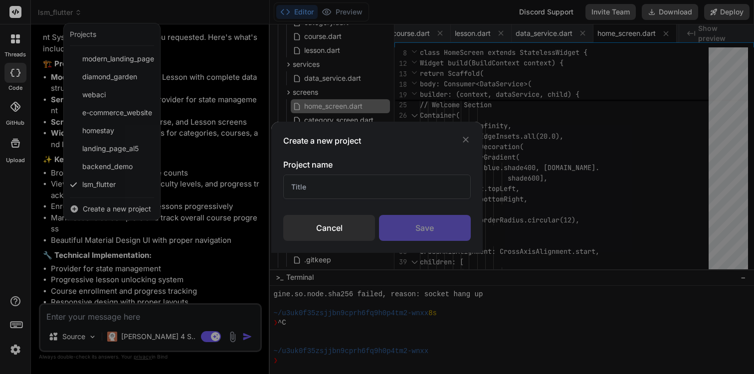
click at [347, 182] on input "text" at bounding box center [376, 186] width 187 height 24
click at [390, 218] on div "Save" at bounding box center [425, 228] width 92 height 26
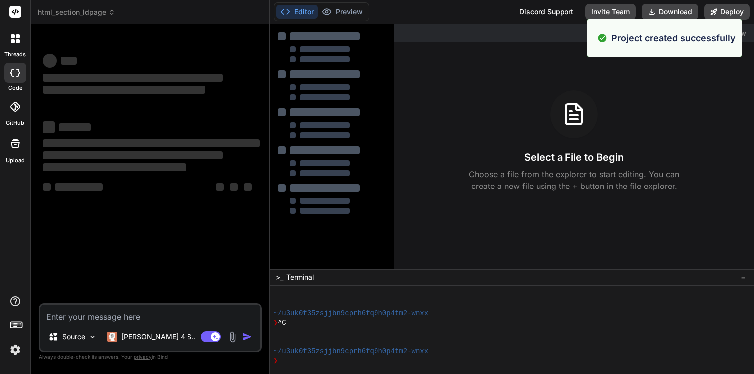
scroll to position [274, 0]
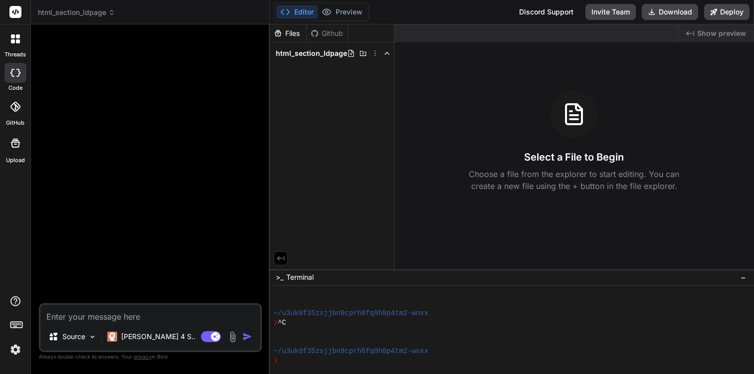
click at [234, 335] on img at bounding box center [232, 336] width 11 height 11
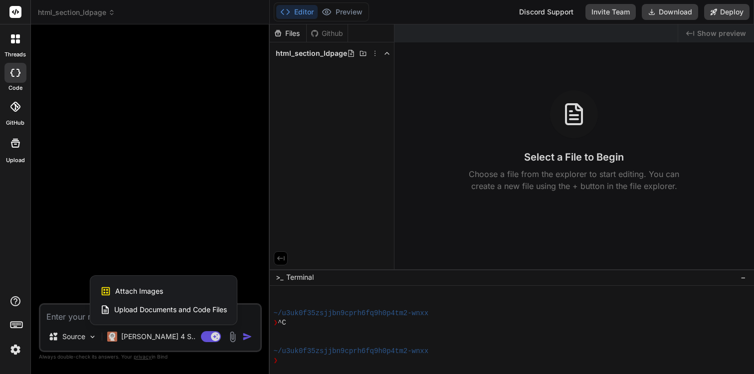
click at [189, 293] on div "Attach Images Image attachments are only supported in [PERSON_NAME] and Gemini …" at bounding box center [163, 291] width 127 height 19
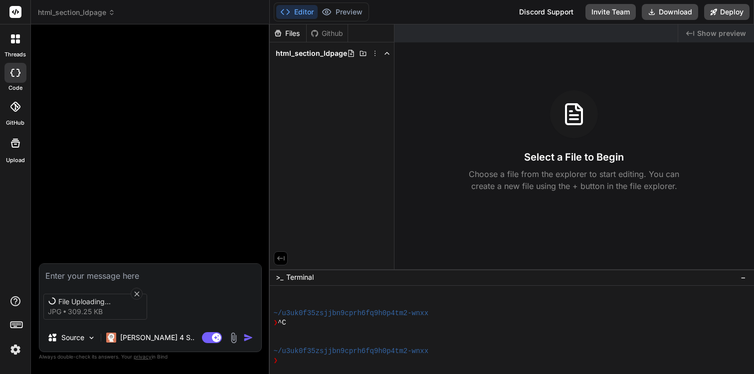
click at [127, 278] on textarea at bounding box center [150, 273] width 222 height 18
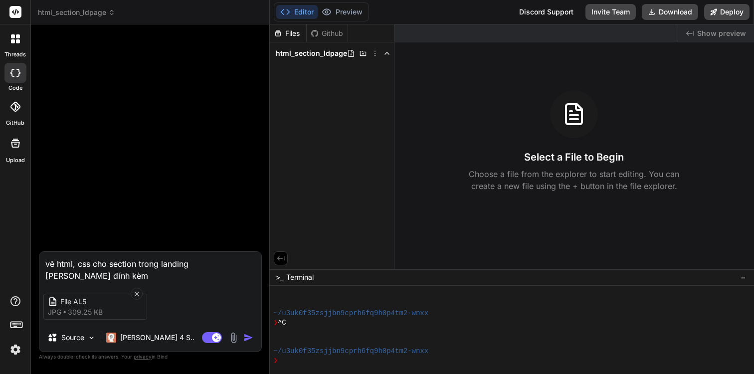
scroll to position [0, 0]
click at [249, 343] on div "Agent Mode. When this toggle is activated, AI automatically makes decisions, re…" at bounding box center [228, 338] width 57 height 12
click at [246, 336] on img "button" at bounding box center [248, 338] width 10 height 10
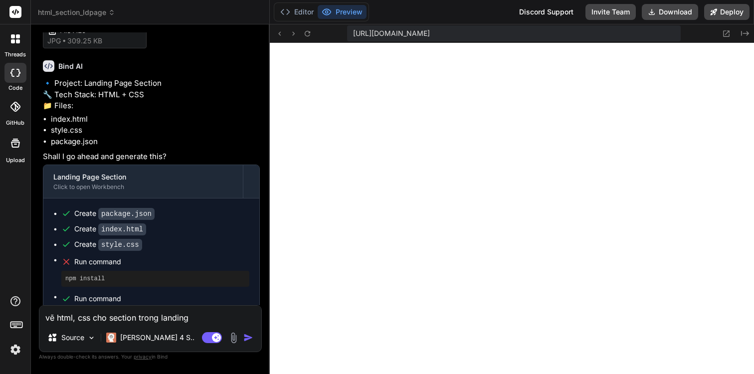
scroll to position [1023, 0]
click at [553, 9] on div "Discord Support" at bounding box center [546, 12] width 66 height 16
